Goal: Information Seeking & Learning: Find specific fact

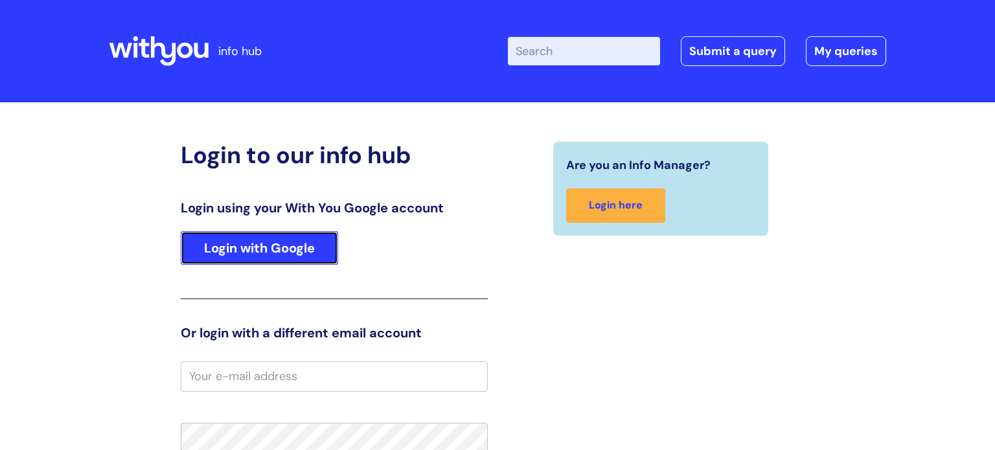
click at [279, 244] on link "Login with Google" at bounding box center [259, 248] width 157 height 34
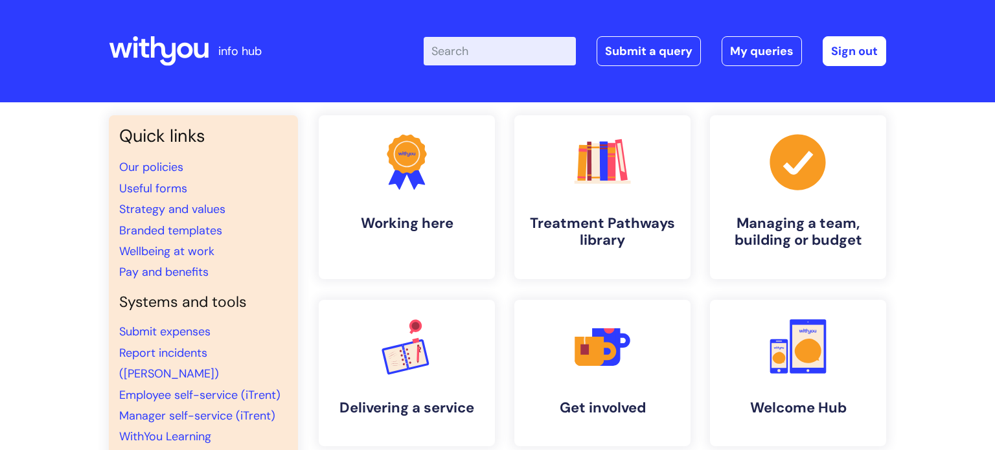
click at [461, 45] on input "Enter your search term here..." at bounding box center [500, 51] width 152 height 29
type input "nsp"
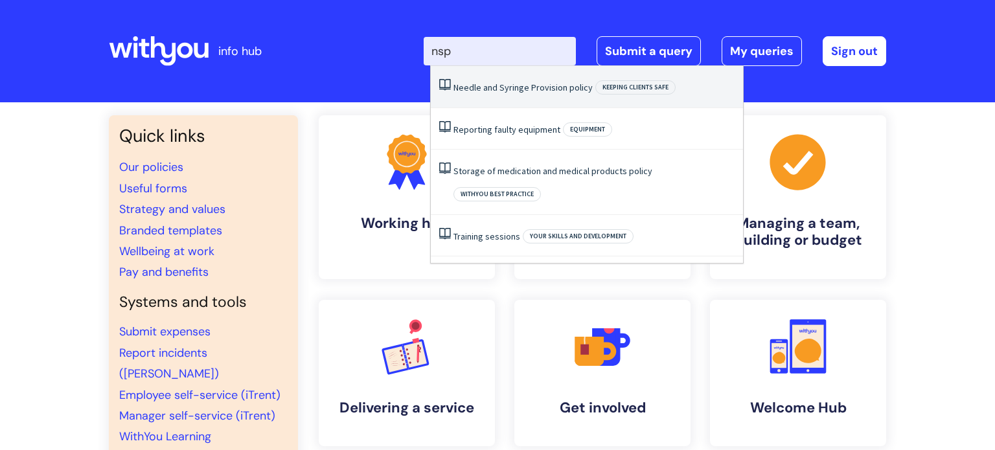
click at [526, 80] on li "Needle and Syringe Provision policy Keeping clients safe" at bounding box center [587, 87] width 312 height 42
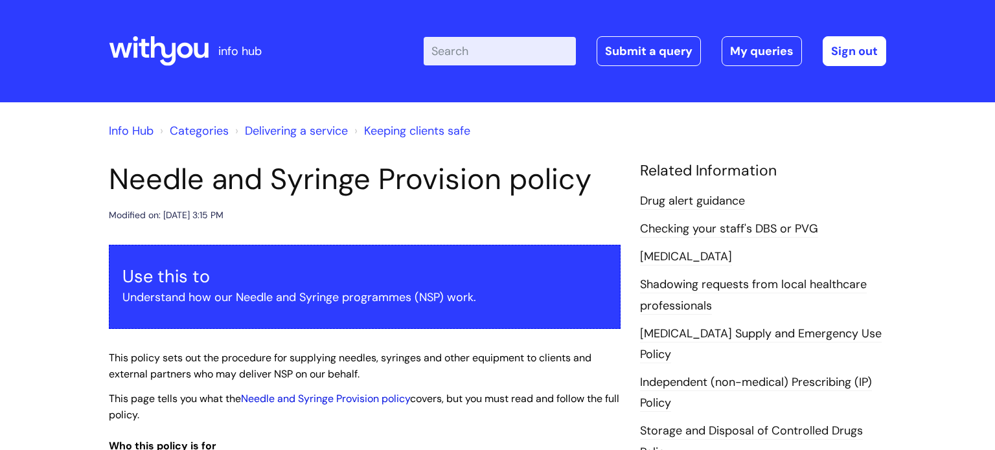
click at [328, 402] on link "Needle and Syringe Provision policy" at bounding box center [325, 399] width 169 height 14
